Goal: Transaction & Acquisition: Purchase product/service

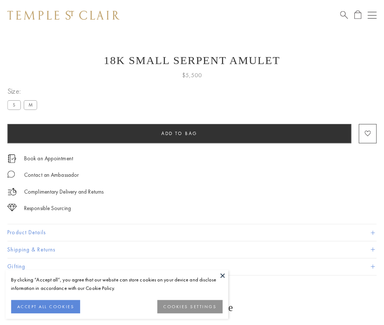
scroll to position [7, 0]
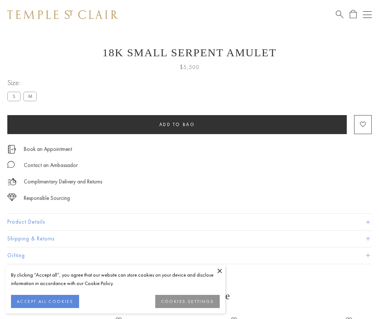
click at [177, 124] on span "Add to bag" at bounding box center [177, 124] width 36 height 6
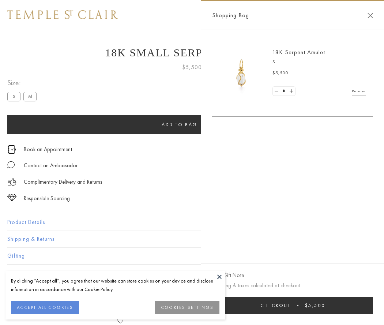
click at [293, 305] on button "Checkout $5,500" at bounding box center [292, 305] width 161 height 17
